Goal: Use online tool/utility: Utilize a website feature to perform a specific function

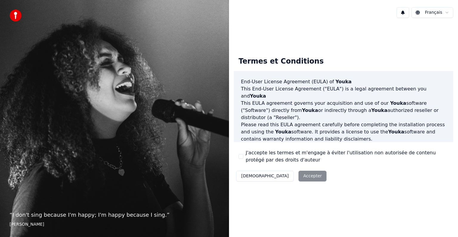
click at [240, 157] on button "J'accepte les termes et m'engage à éviter l'utilisation non autorisée de conten…" at bounding box center [241, 156] width 5 height 5
click at [299, 177] on button "Accepter" at bounding box center [313, 176] width 28 height 11
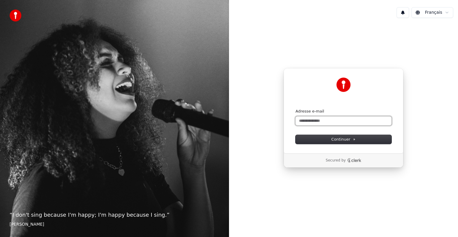
click at [350, 119] on input "Adresse e-mail" at bounding box center [344, 120] width 96 height 9
type input "*"
click at [341, 138] on span "Continuer" at bounding box center [343, 139] width 24 height 5
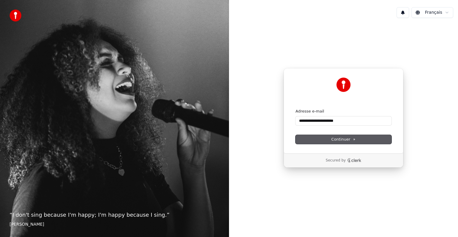
type input "**********"
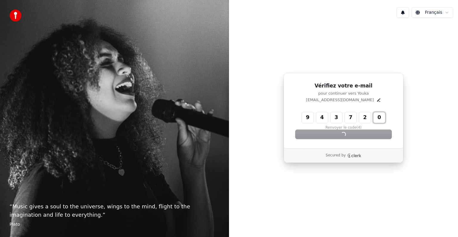
type input "******"
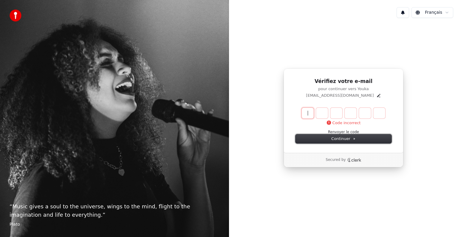
click at [341, 138] on span "Continuer" at bounding box center [343, 138] width 24 height 5
click at [346, 131] on button "Renvoyer le code" at bounding box center [343, 132] width 31 height 5
click at [307, 115] on input "Enter verification code" at bounding box center [349, 113] width 95 height 11
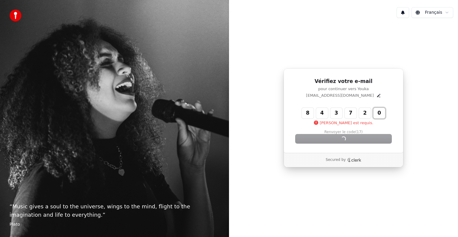
type input "******"
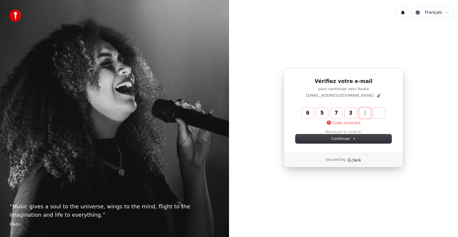
type input "******"
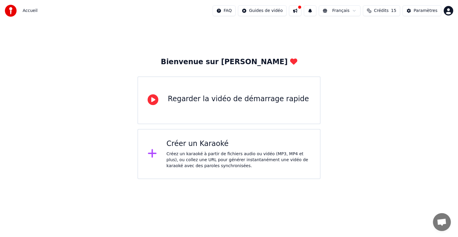
click at [197, 156] on div "Créez un karaoké à partir de fichiers audio ou vidéo (MP3, MP4 et plus), ou col…" at bounding box center [238, 160] width 144 height 18
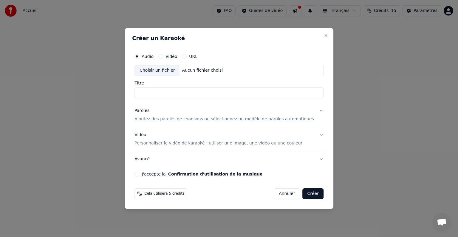
click at [163, 56] on button "Vidéo" at bounding box center [160, 56] width 5 height 5
click at [169, 70] on div "Choisir un fichier" at bounding box center [157, 70] width 45 height 11
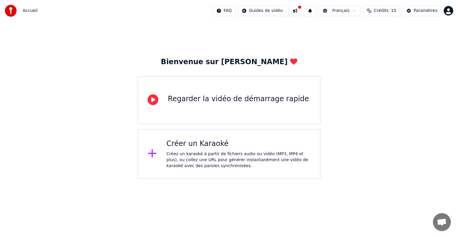
click at [194, 146] on div "Créer un Karaoké" at bounding box center [238, 144] width 144 height 10
click at [168, 147] on div "Créer un Karaoké" at bounding box center [238, 144] width 144 height 10
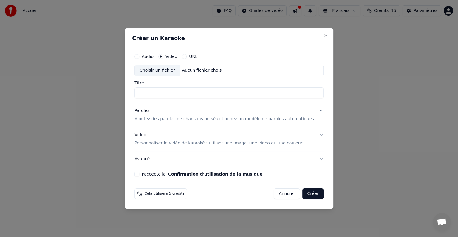
click at [168, 70] on div "Choisir un fichier" at bounding box center [157, 70] width 45 height 11
click at [200, 144] on p "Personnaliser le vidéo de karaoké : utiliser une image, une vidéo ou une couleur" at bounding box center [219, 143] width 168 height 6
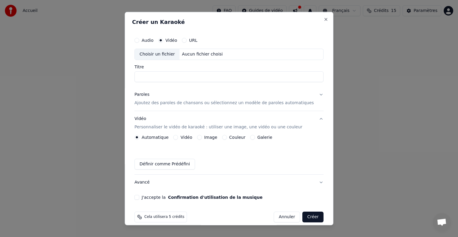
click at [205, 104] on p "Ajoutez des paroles de chansons ou sélectionnez un modèle de paroles automatiqu…" at bounding box center [225, 103] width 180 height 6
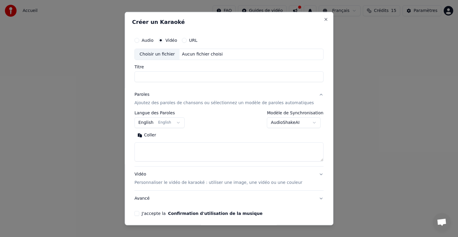
click at [169, 52] on div "Choisir un fichier" at bounding box center [157, 54] width 45 height 11
click at [324, 18] on button "Close" at bounding box center [326, 19] width 5 height 5
